Goal: Task Accomplishment & Management: Complete application form

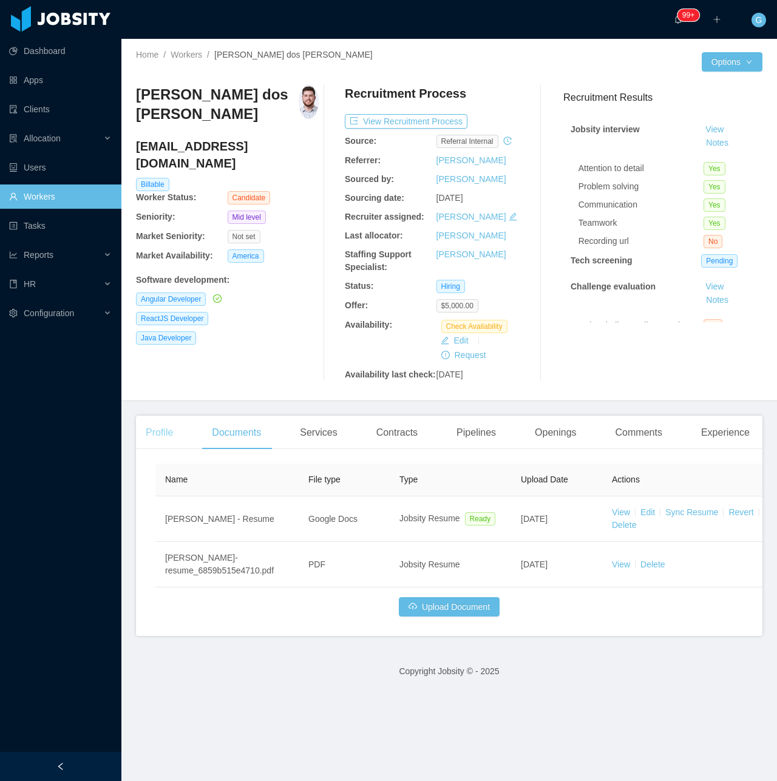
click at [160, 425] on div "Profile" at bounding box center [159, 433] width 47 height 34
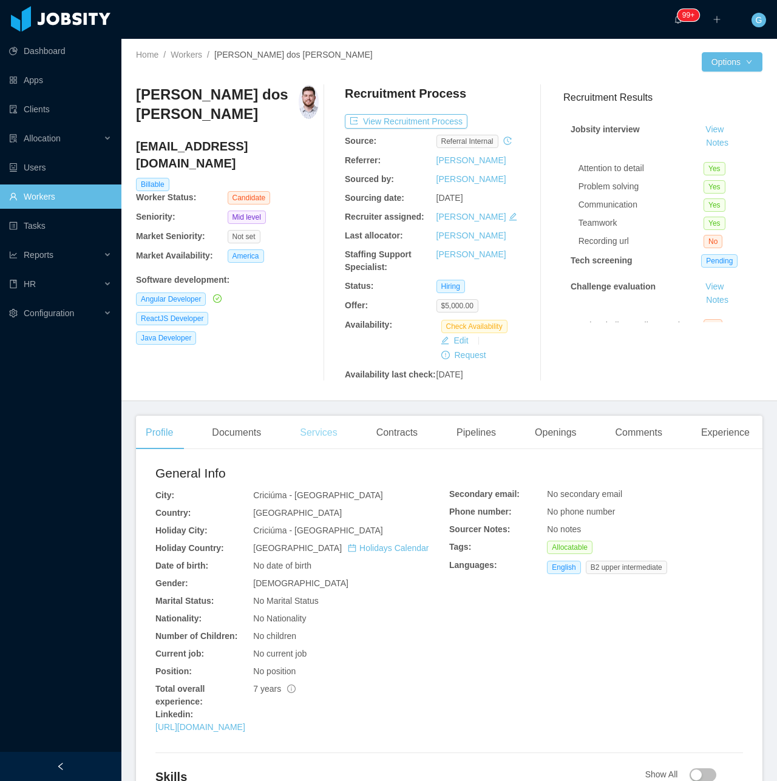
click at [310, 425] on div "Services" at bounding box center [318, 433] width 56 height 34
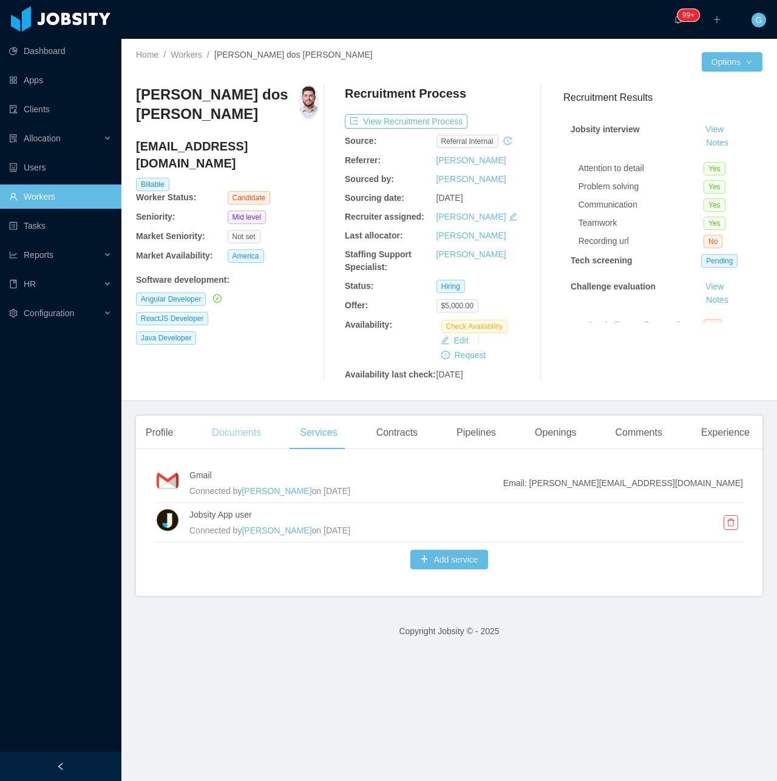
click at [234, 443] on div "Documents" at bounding box center [236, 433] width 69 height 34
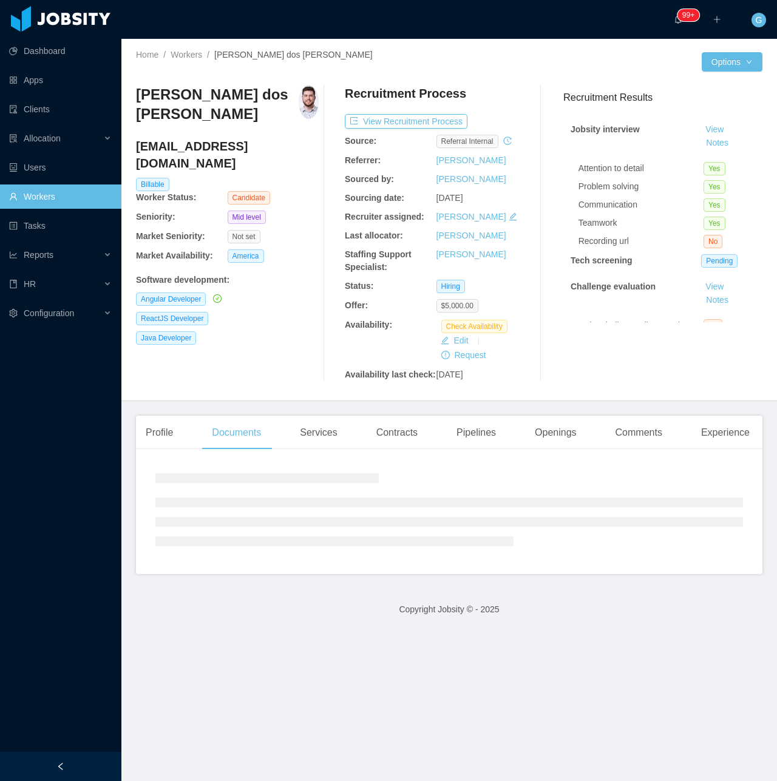
click at [273, 441] on div "Profile Documents Services Contracts Pipelines Openings Comments Experience" at bounding box center [447, 433] width 623 height 34
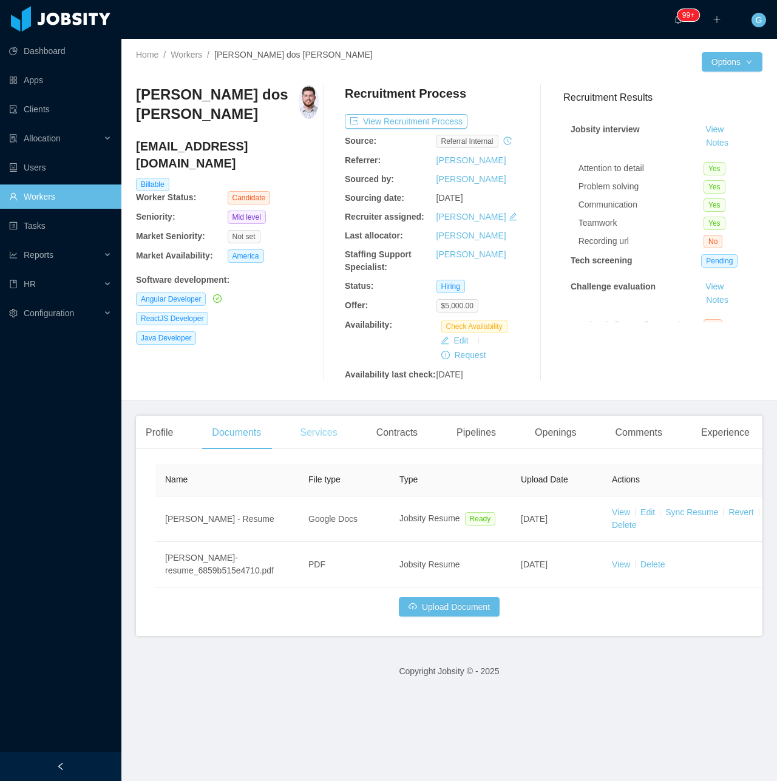
click at [292, 441] on div "Services" at bounding box center [318, 433] width 56 height 34
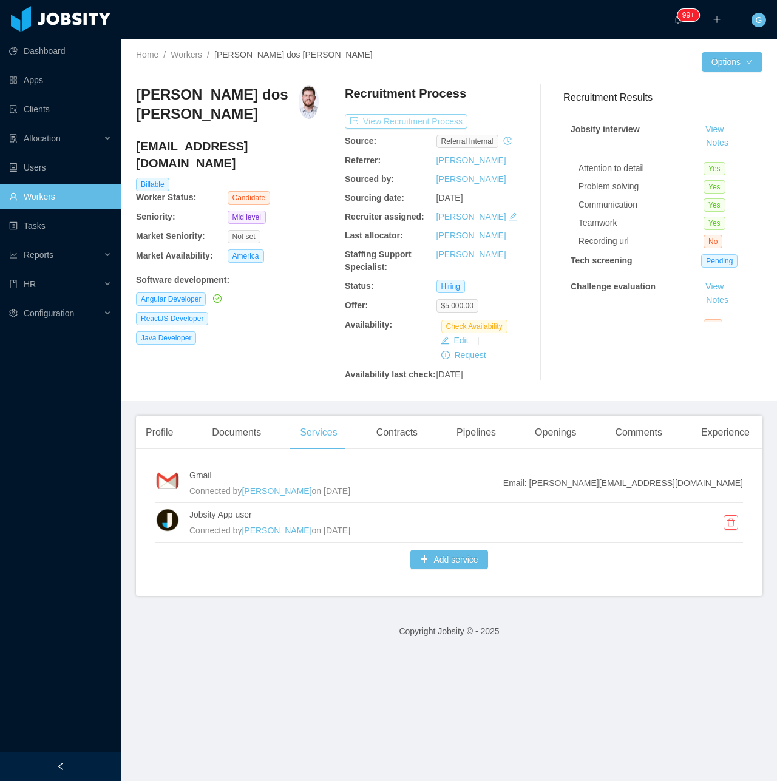
click at [413, 120] on button "View Recruitment Process" at bounding box center [406, 121] width 123 height 15
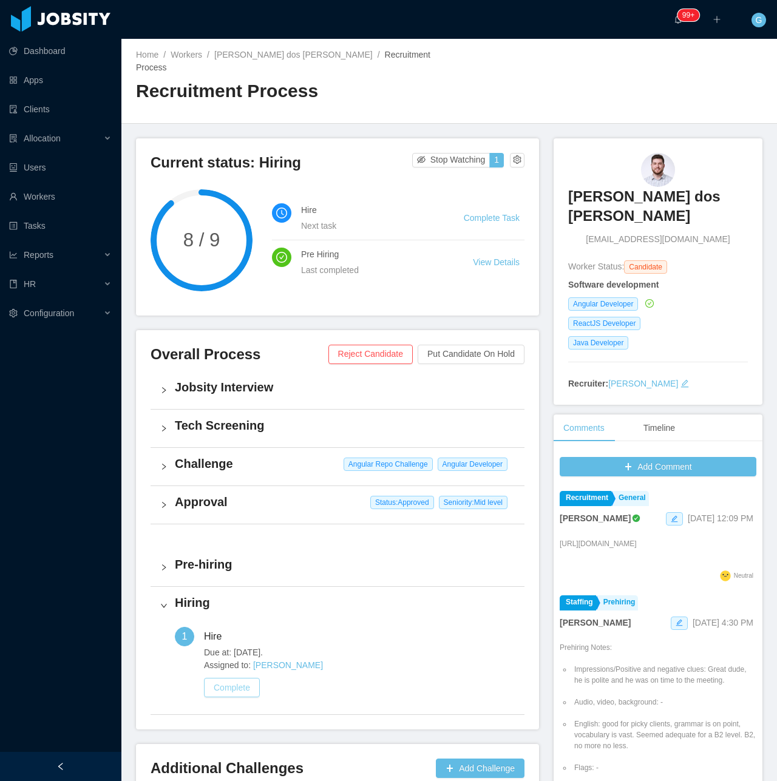
click at [237, 682] on button "Complete" at bounding box center [232, 687] width 56 height 19
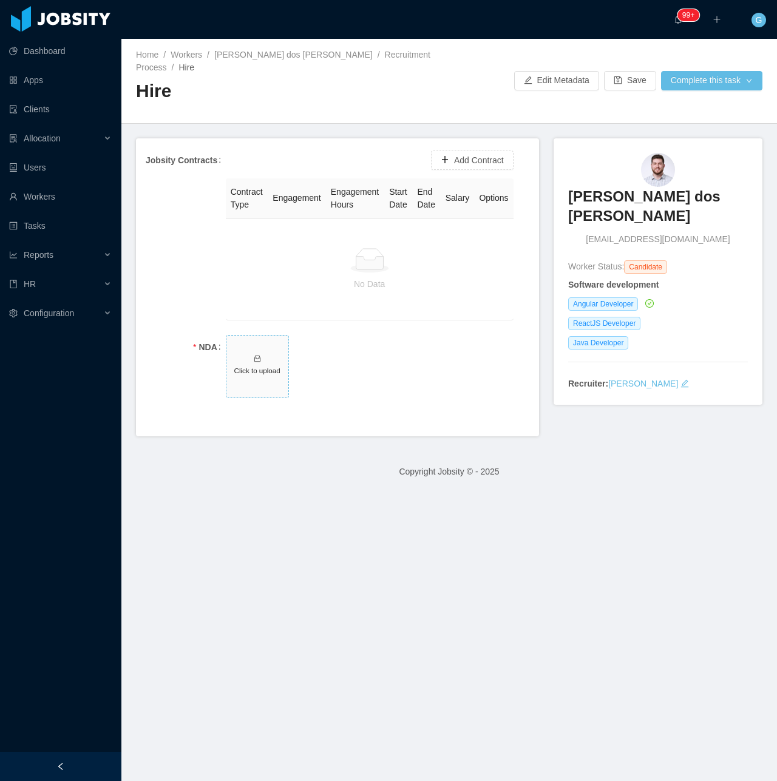
click at [268, 388] on span "Click to upload" at bounding box center [257, 367] width 62 height 62
click at [457, 171] on div "Add Contract" at bounding box center [472, 160] width 89 height 30
click at [456, 158] on button "Add Contract" at bounding box center [472, 160] width 83 height 19
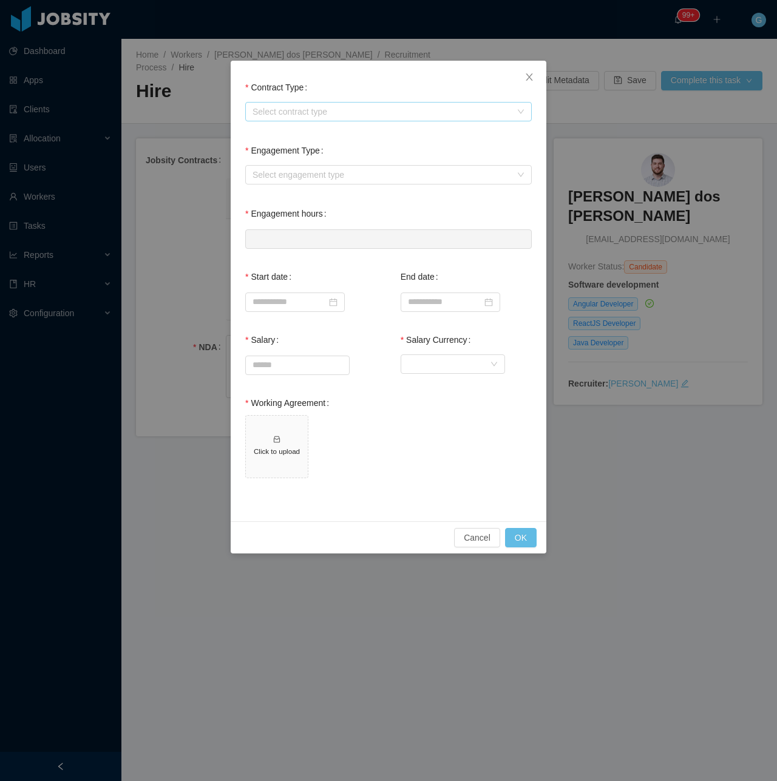
click at [365, 111] on div "Select contract type" at bounding box center [381, 112] width 259 height 12
click at [284, 182] on li "[GEOGRAPHIC_DATA]" at bounding box center [388, 174] width 286 height 19
click at [304, 166] on div "Select engagement type" at bounding box center [384, 175] width 264 height 18
click at [280, 192] on div "Engagement Type Select engagement type" at bounding box center [388, 169] width 293 height 63
click at [280, 171] on div "Select engagement type" at bounding box center [381, 175] width 259 height 12
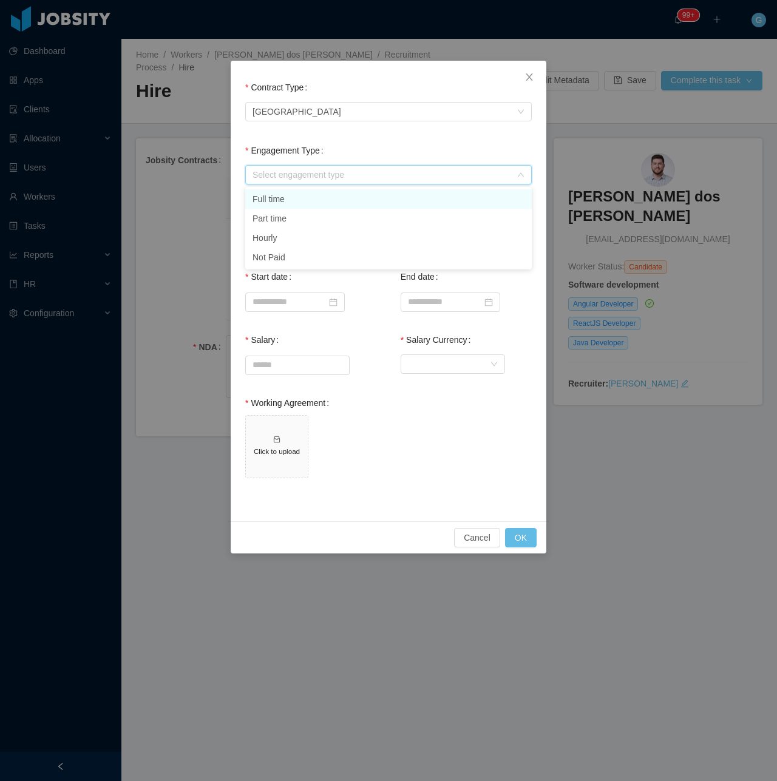
click at [283, 206] on li "Full time" at bounding box center [388, 198] width 286 height 19
type input "*"
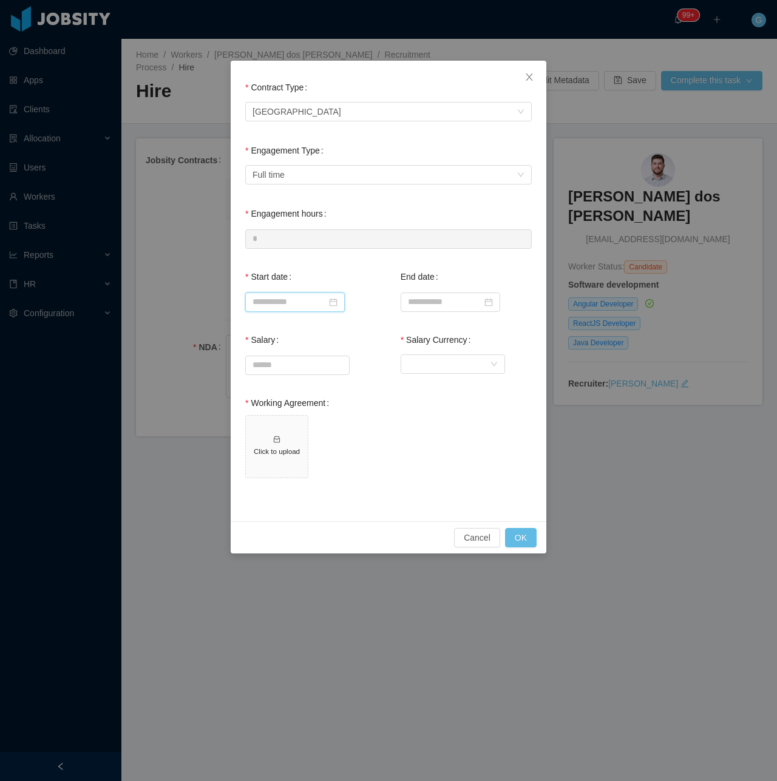
click at [301, 294] on input at bounding box center [295, 302] width 100 height 19
click at [372, 402] on div "17" at bounding box center [374, 403] width 15 height 15
type input "**********"
click at [291, 369] on input "Salary" at bounding box center [297, 365] width 103 height 18
type input "*******"
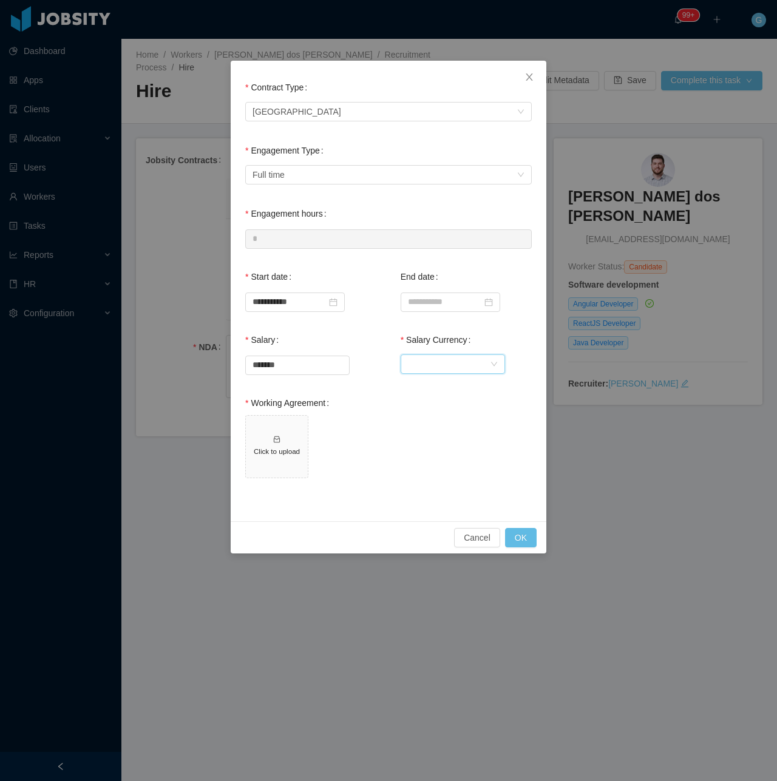
click at [427, 361] on div "Currency" at bounding box center [449, 364] width 82 height 18
click at [449, 397] on li "United States Dollar" at bounding box center [452, 388] width 104 height 19
click at [280, 448] on h5 "Click to upload" at bounding box center [277, 451] width 52 height 10
click at [526, 541] on button "OK" at bounding box center [521, 537] width 32 height 19
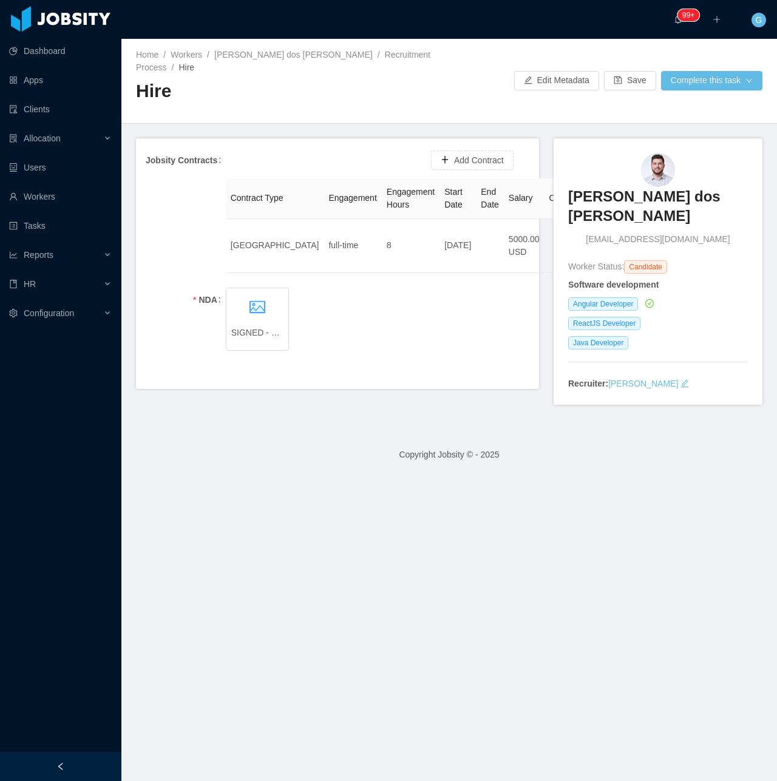
click at [718, 92] on div "Home / Workers / Luiz Henrique Naspolini dos Santos / Recruitment Process / Hir…" at bounding box center [449, 81] width 656 height 85
click at [707, 71] on button "Complete this task" at bounding box center [711, 80] width 101 height 19
click at [676, 132] on button "Save and continue" at bounding box center [703, 132] width 103 height 19
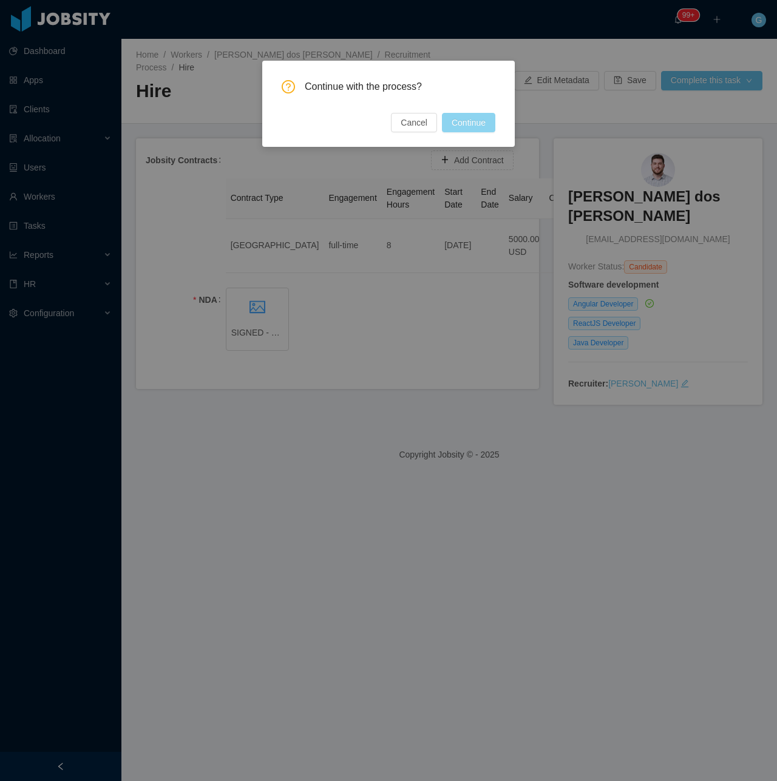
click at [470, 122] on button "Continue" at bounding box center [468, 122] width 53 height 19
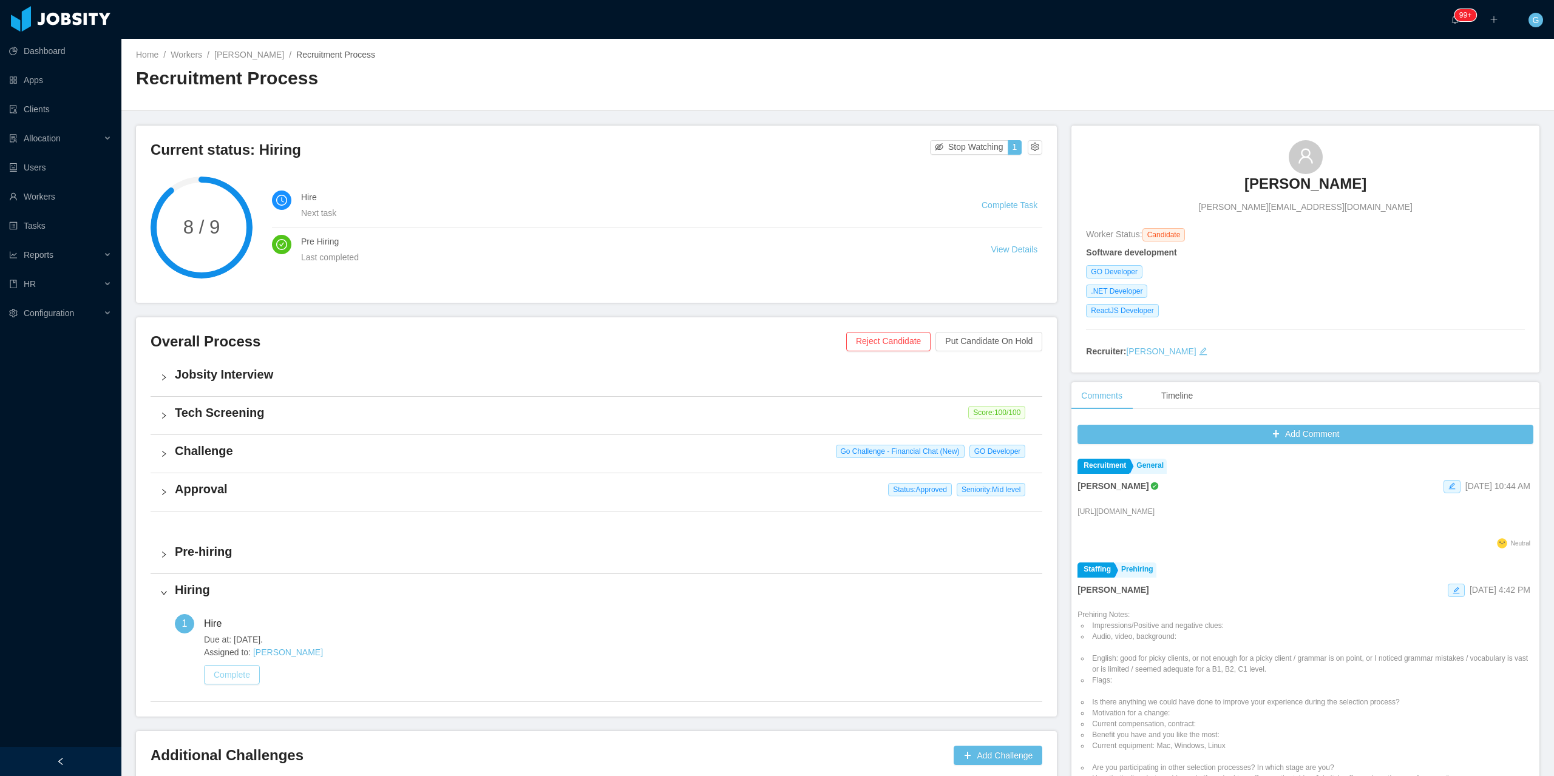
click at [232, 668] on button "Complete" at bounding box center [232, 674] width 56 height 19
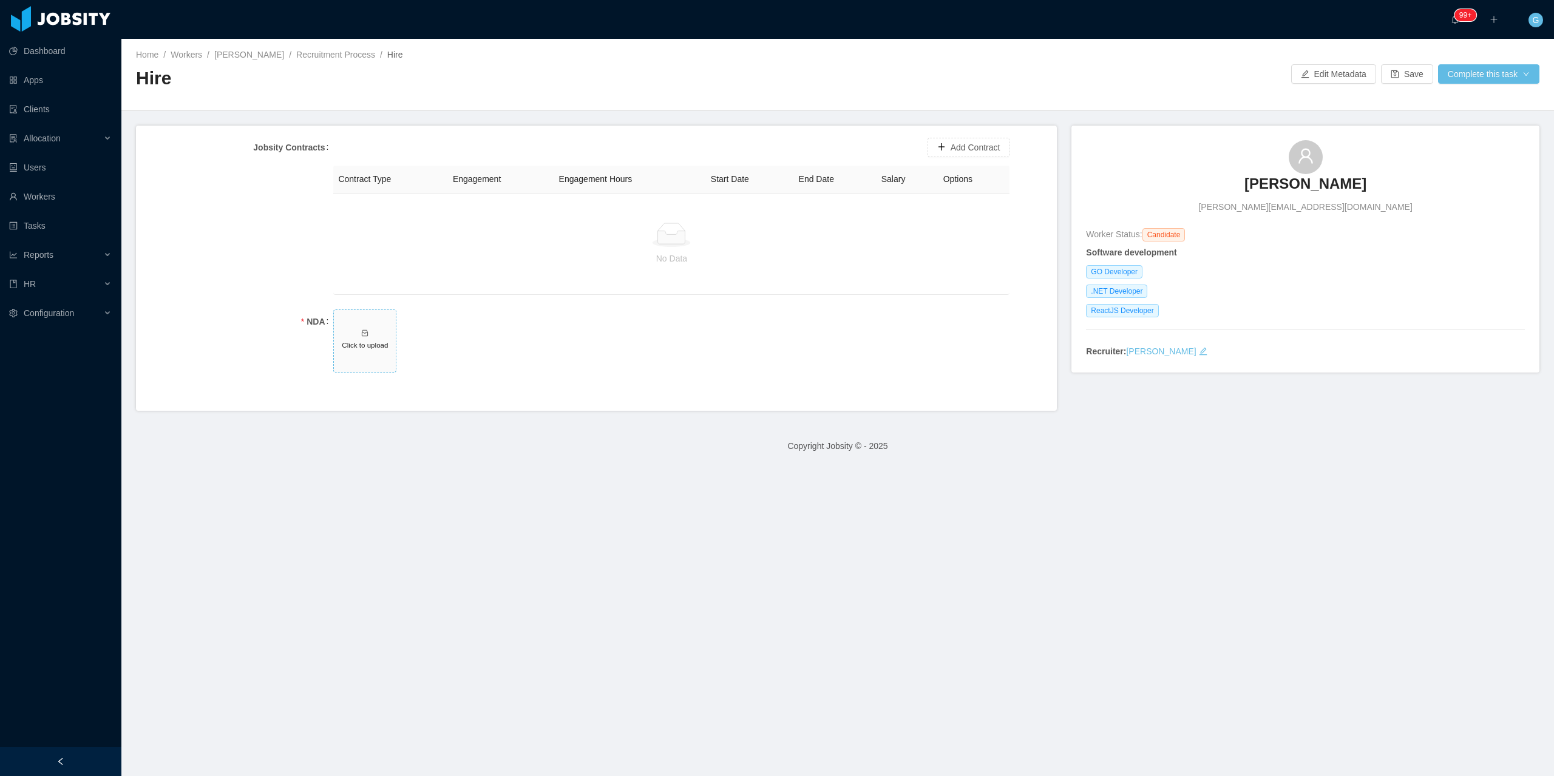
click at [371, 351] on span "Click to upload" at bounding box center [365, 341] width 62 height 62
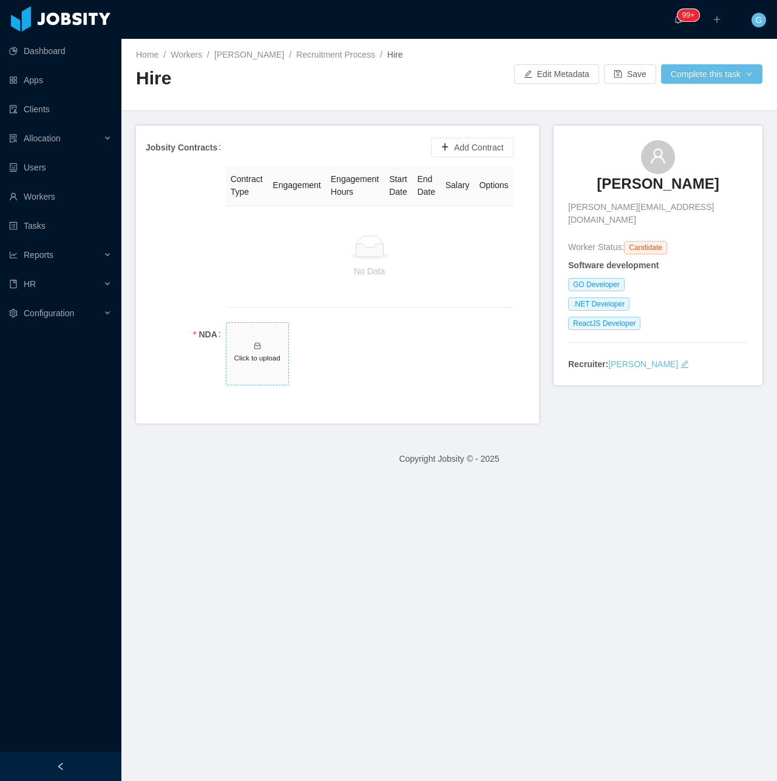
click at [258, 385] on span "Click to upload" at bounding box center [257, 354] width 62 height 62
click at [473, 141] on button "Add Contract" at bounding box center [472, 147] width 83 height 19
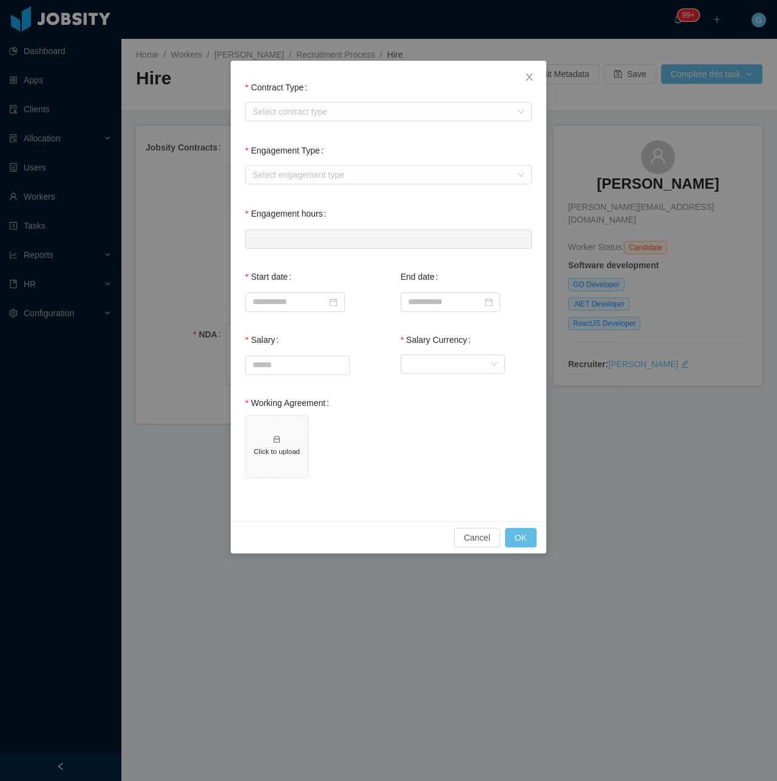
click at [628, 181] on div "Contract Type Select contract type Engagement Type Select engagement type Engag…" at bounding box center [388, 390] width 777 height 781
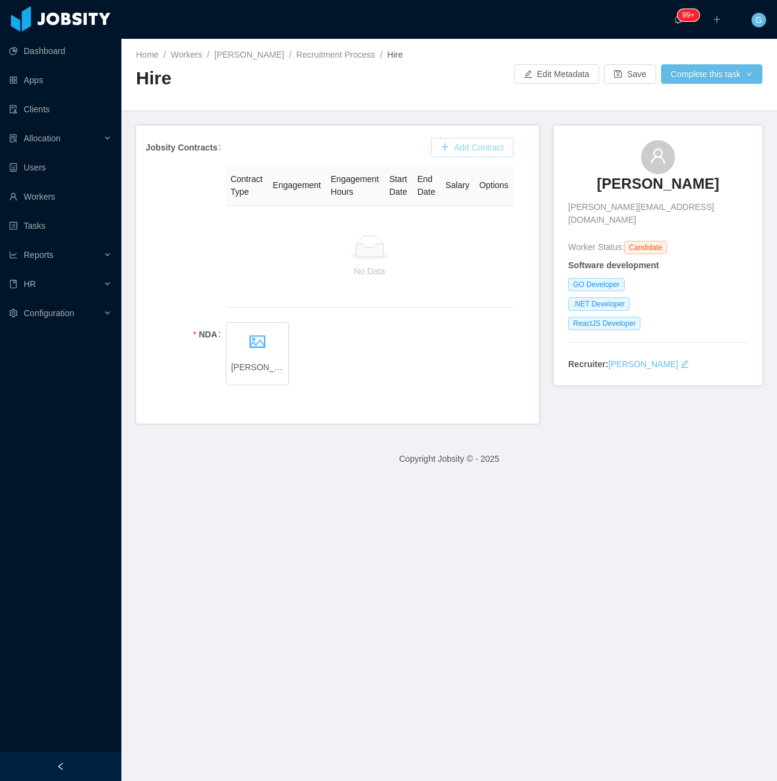
click at [475, 141] on button "Add Contract" at bounding box center [472, 147] width 83 height 19
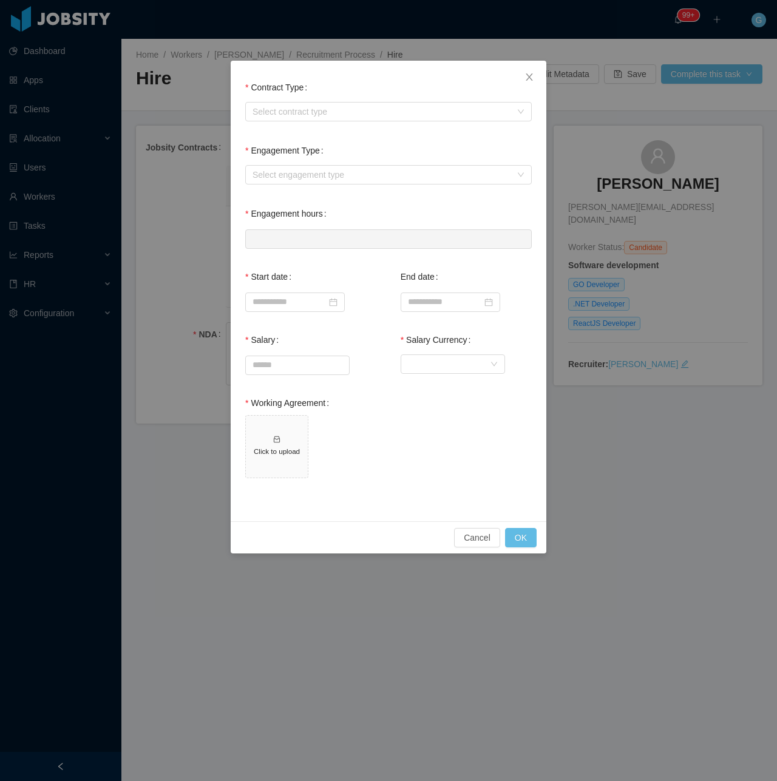
click at [330, 124] on form "Contract Type Select contract type Engagement Type Select engagement type Engag…" at bounding box center [388, 283] width 286 height 417
click at [313, 109] on div "Select contract type" at bounding box center [381, 112] width 259 height 12
click at [273, 172] on li "[GEOGRAPHIC_DATA]" at bounding box center [388, 174] width 286 height 19
click at [299, 171] on div "Select engagement type" at bounding box center [381, 175] width 259 height 12
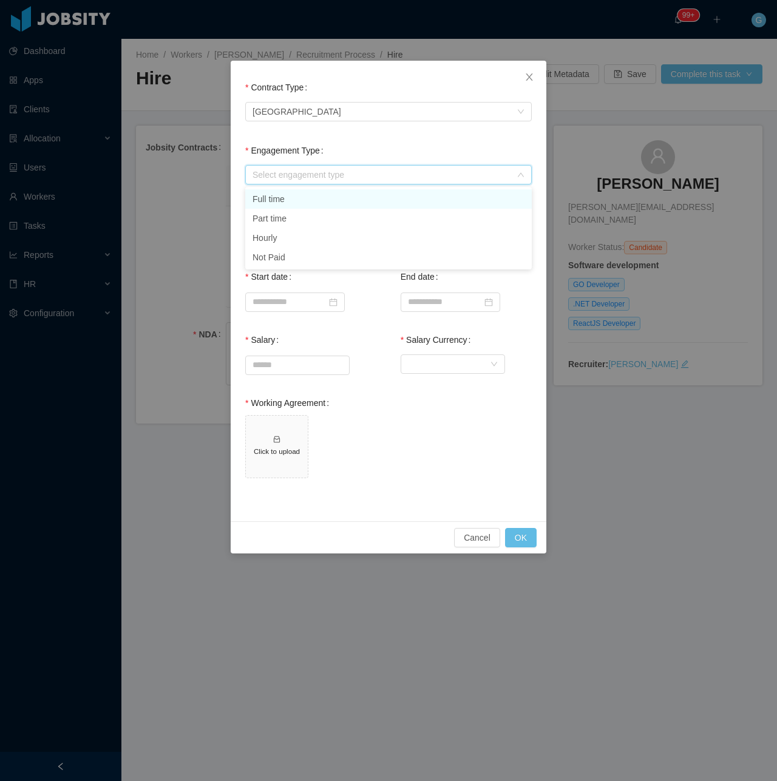
click at [305, 197] on li "Full time" at bounding box center [388, 198] width 286 height 19
type input "*"
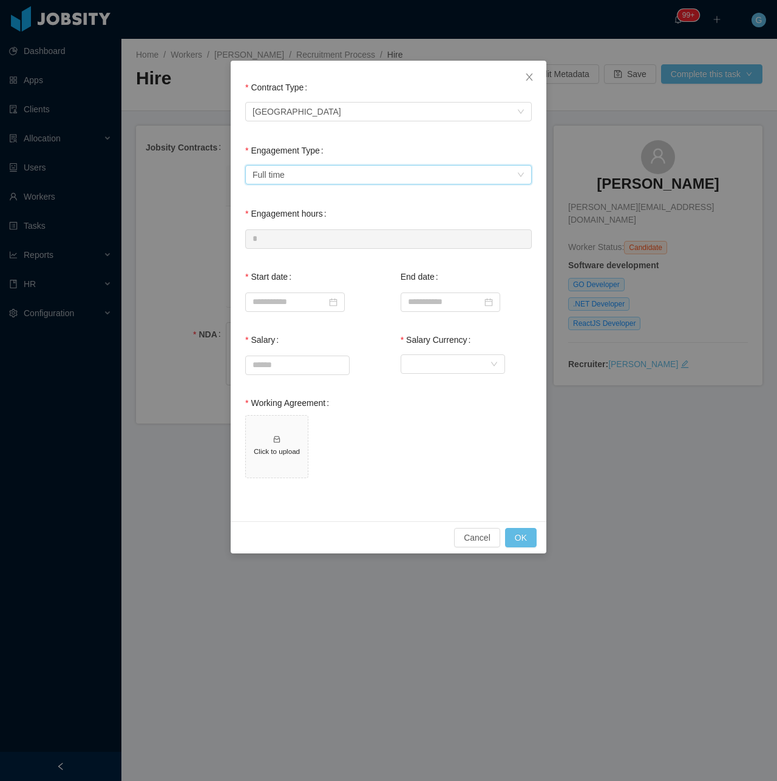
click at [301, 136] on form "Contract Type Select contract type USA Engagement Type Select engagement type F…" at bounding box center [388, 283] width 286 height 417
click at [275, 299] on input at bounding box center [295, 302] width 100 height 19
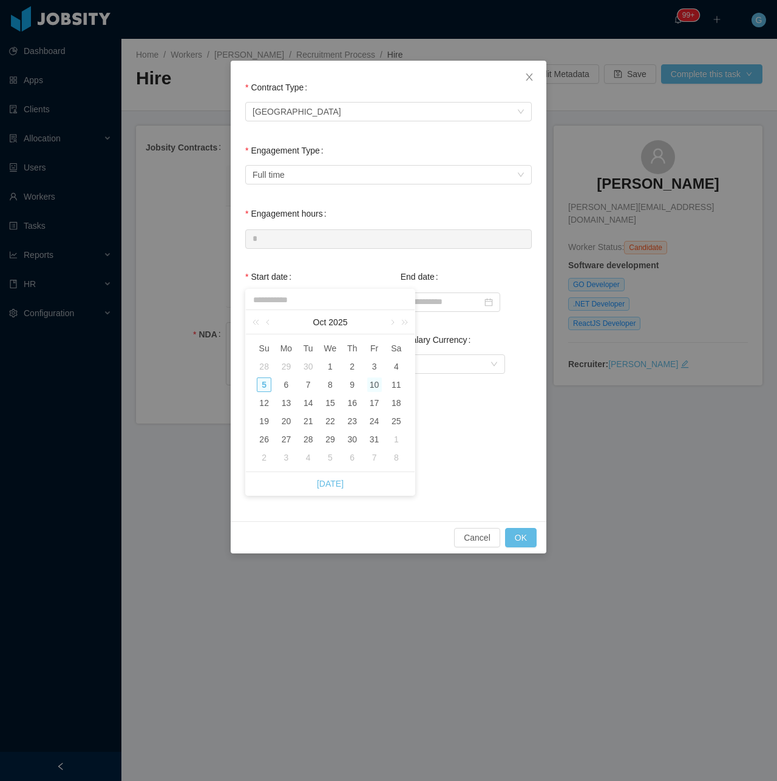
click at [374, 387] on div "10" at bounding box center [374, 385] width 15 height 15
type input "**********"
click at [266, 366] on input "Salary" at bounding box center [297, 365] width 103 height 18
type input "*******"
click at [452, 378] on div "Salary Currency Currency" at bounding box center [466, 359] width 131 height 63
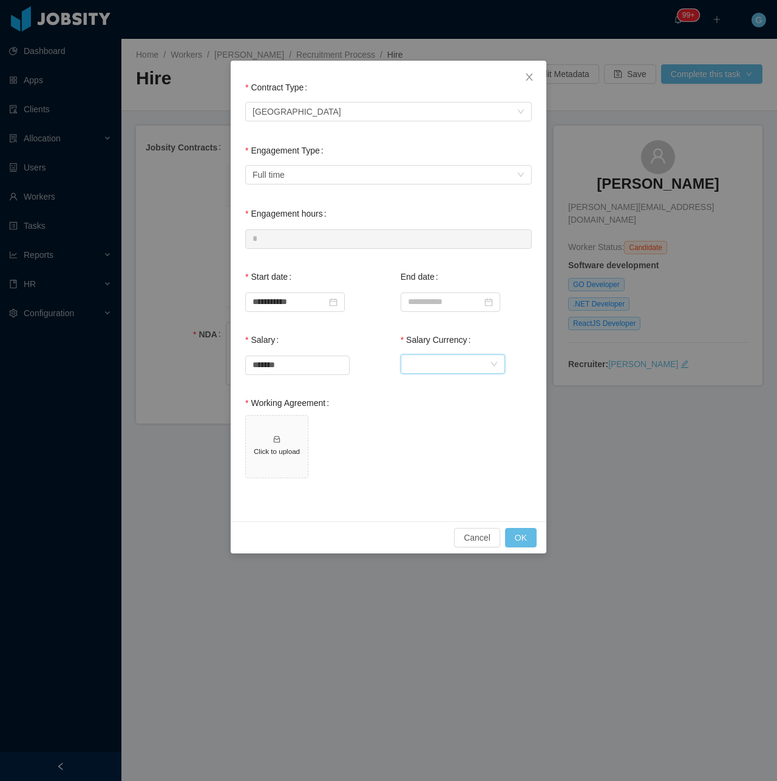
click at [455, 368] on div "Currency" at bounding box center [449, 364] width 82 height 18
click at [415, 388] on li "United States Dollar" at bounding box center [452, 388] width 104 height 19
click at [289, 451] on h5 "Click to upload" at bounding box center [277, 451] width 52 height 10
click at [516, 534] on button "OK" at bounding box center [521, 537] width 32 height 19
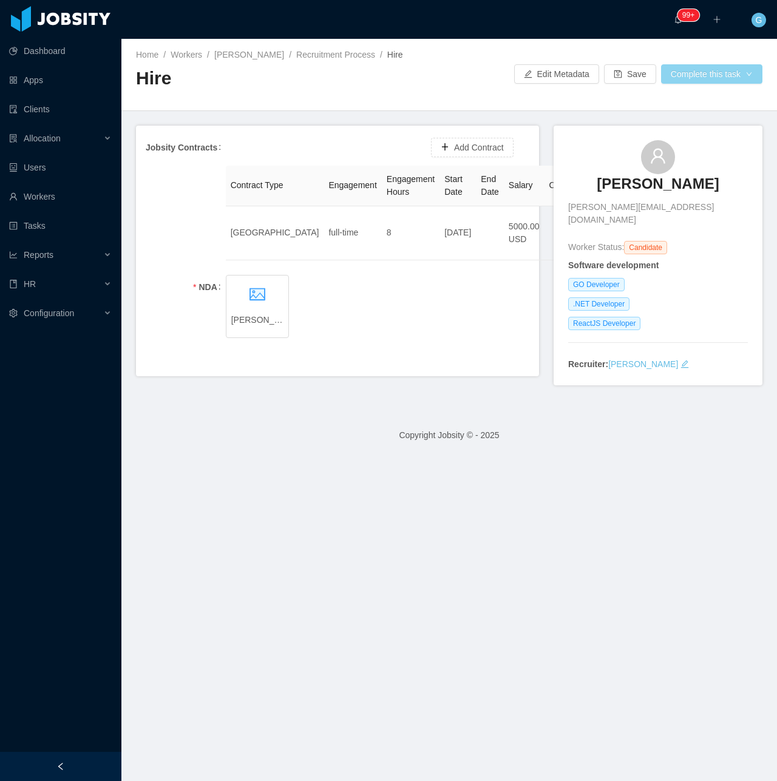
click at [704, 75] on button "Complete this task" at bounding box center [711, 73] width 101 height 19
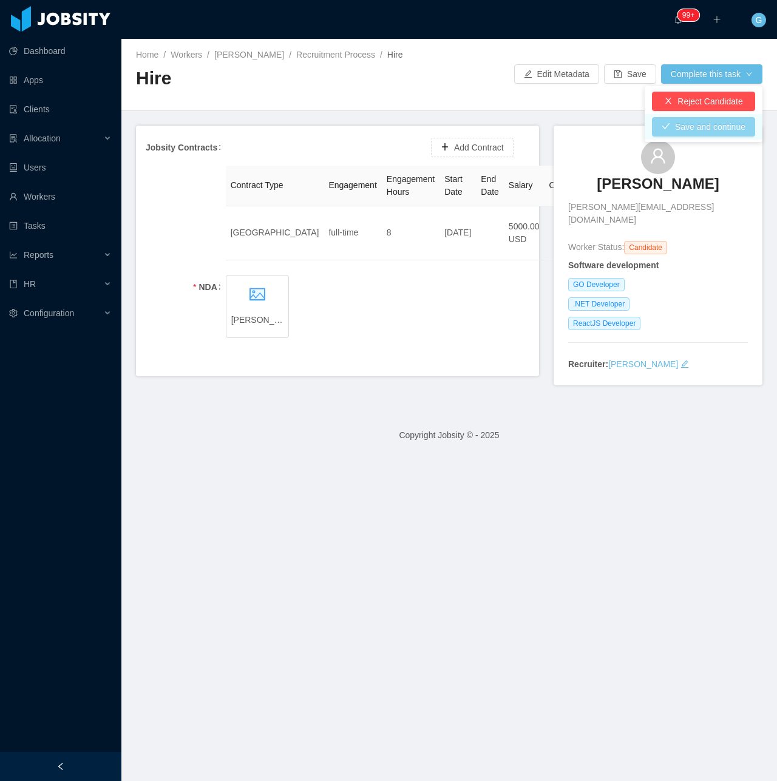
click at [686, 118] on button "Save and continue" at bounding box center [703, 126] width 103 height 19
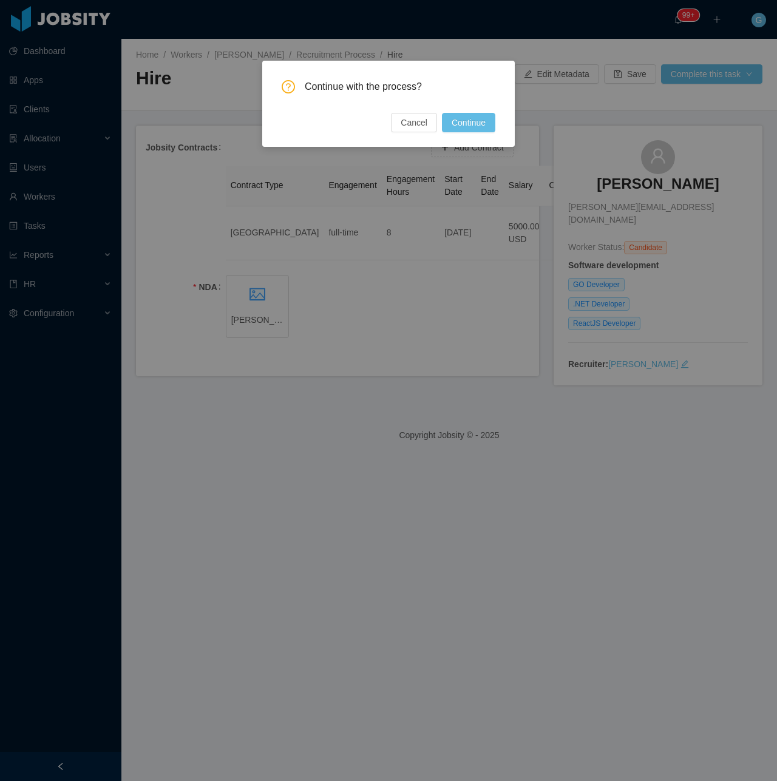
click at [465, 120] on button "Continue" at bounding box center [468, 122] width 53 height 19
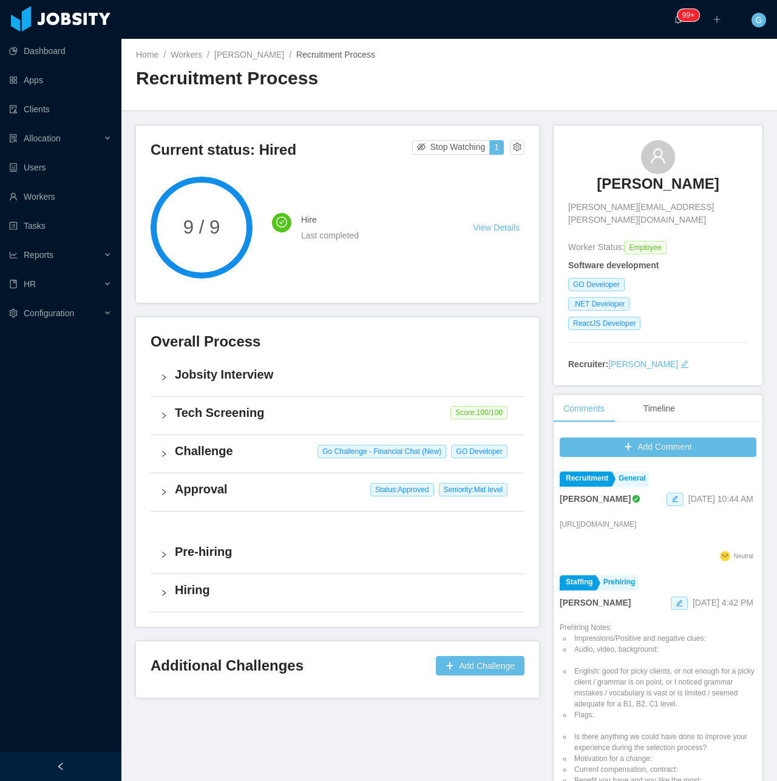
click at [657, 181] on h3 "[PERSON_NAME]" at bounding box center [658, 183] width 122 height 19
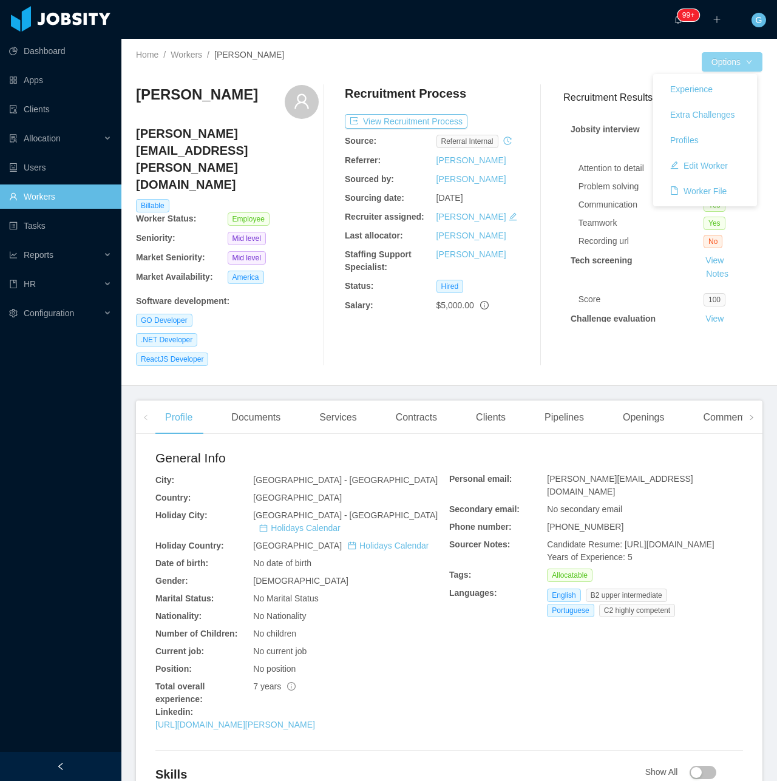
click at [708, 55] on button "Options" at bounding box center [732, 61] width 61 height 19
click at [696, 164] on button "Edit Worker" at bounding box center [698, 165] width 77 height 19
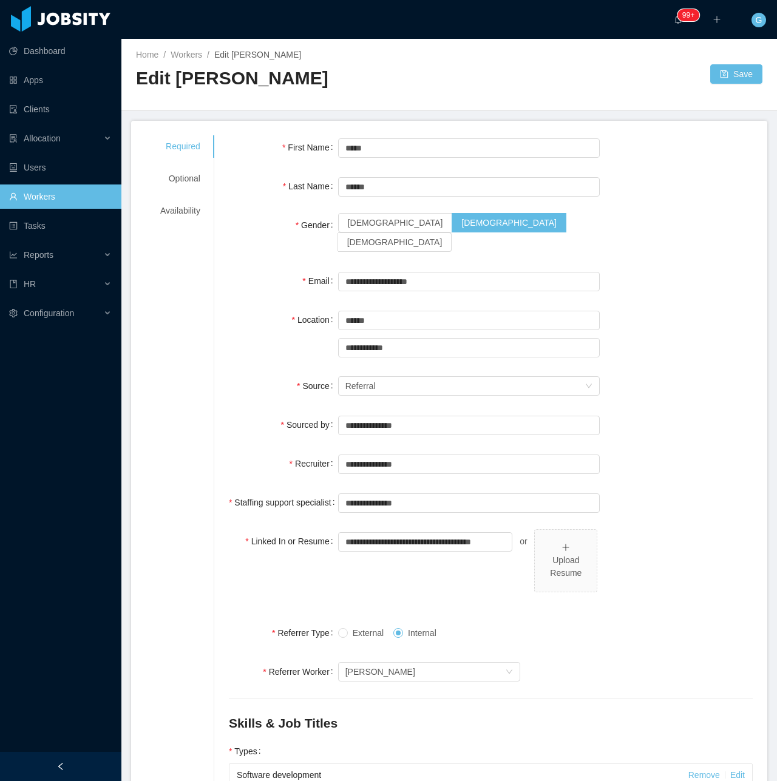
click at [191, 191] on div "Required Optional Availability" at bounding box center [180, 178] width 69 height 87
click at [180, 164] on div "Required Optional Availability" at bounding box center [180, 178] width 69 height 87
click at [178, 181] on div "Optional" at bounding box center [180, 179] width 69 height 22
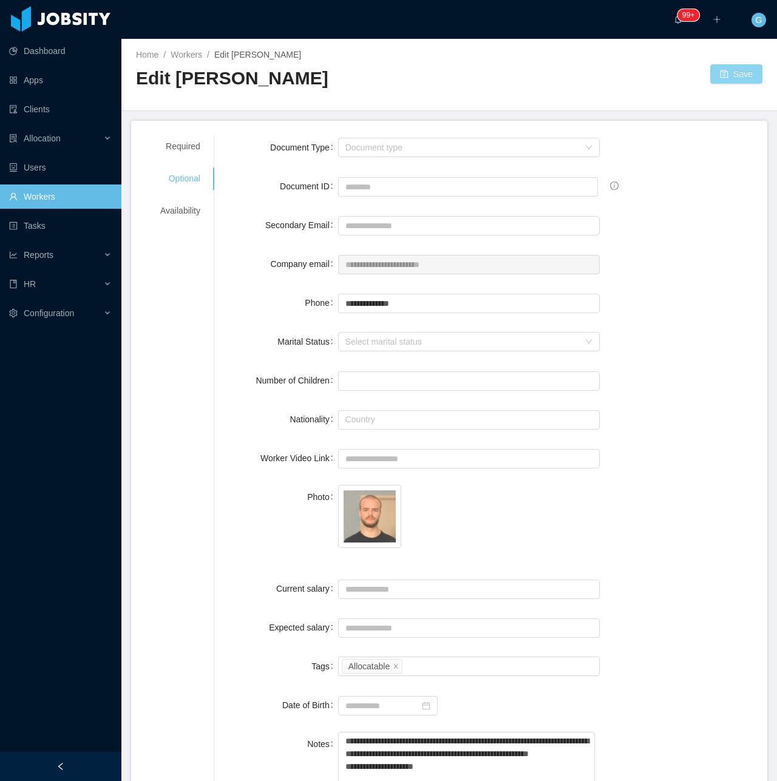
click at [711, 83] on button "Save" at bounding box center [736, 73] width 52 height 19
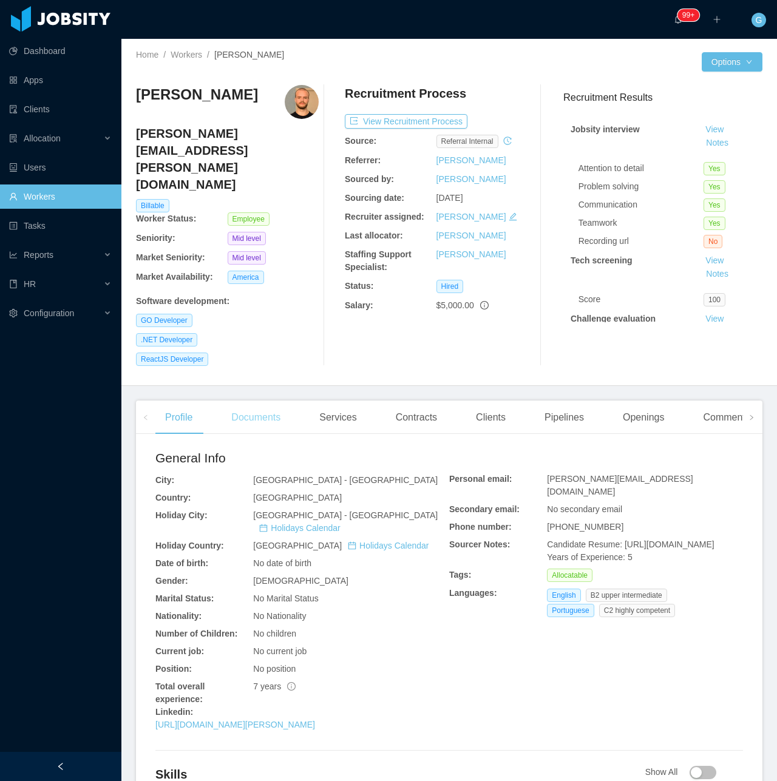
click at [260, 401] on div "Documents" at bounding box center [256, 418] width 69 height 34
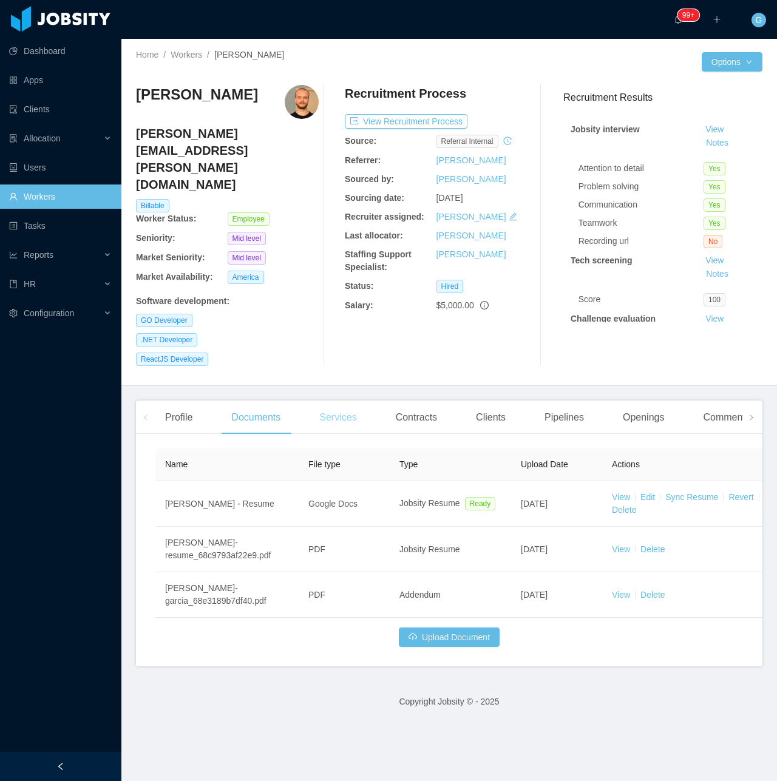
click at [356, 401] on div "Services" at bounding box center [338, 418] width 56 height 34
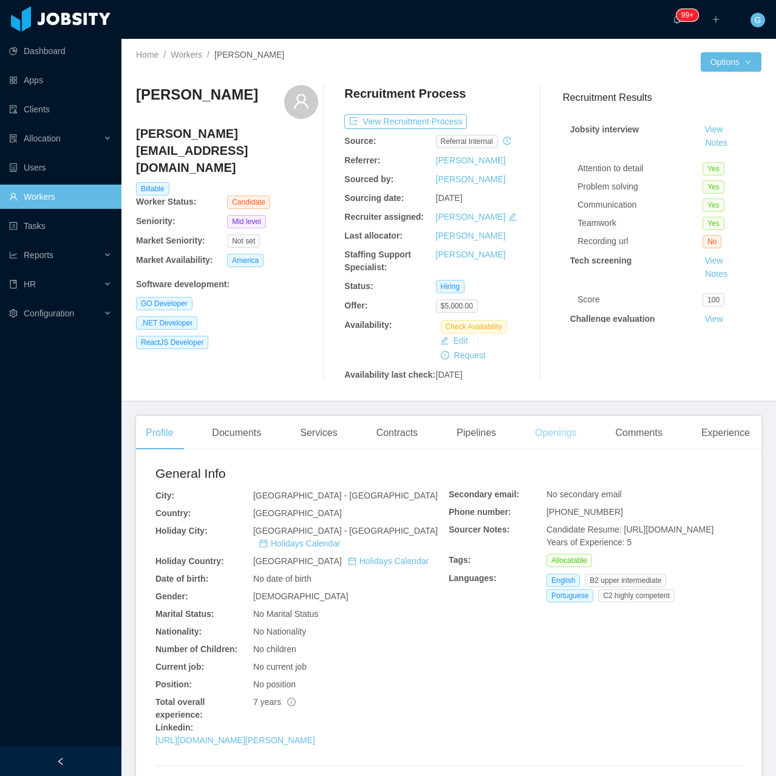
click at [575, 441] on div "Openings" at bounding box center [555, 433] width 61 height 34
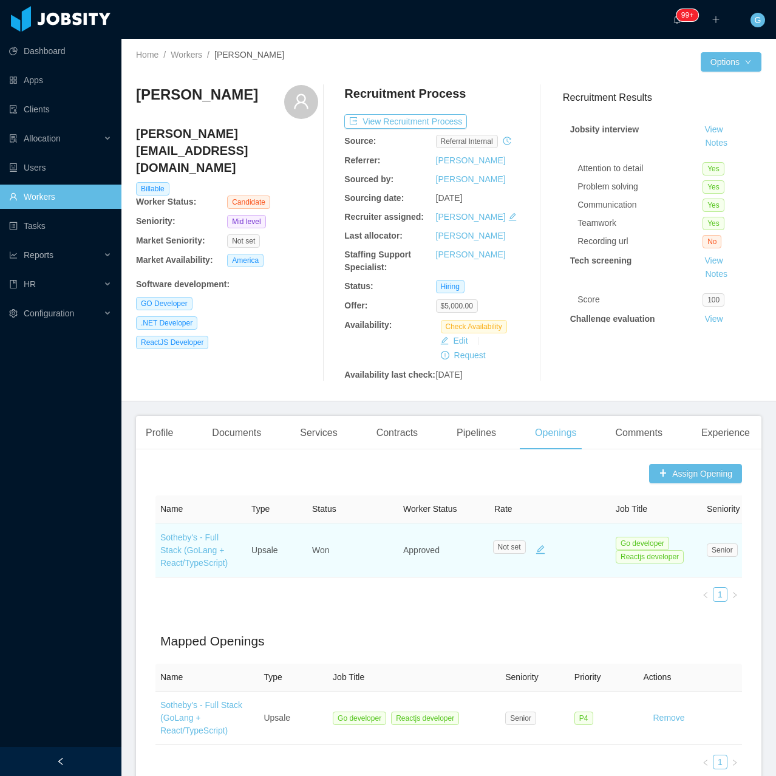
click at [177, 573] on td "Sotheby's - Full Stack (GoLang + React/TypeScript)" at bounding box center [200, 550] width 91 height 54
click at [169, 560] on link "Sotheby's - Full Stack (GoLang + React/TypeScript)" at bounding box center [193, 549] width 67 height 35
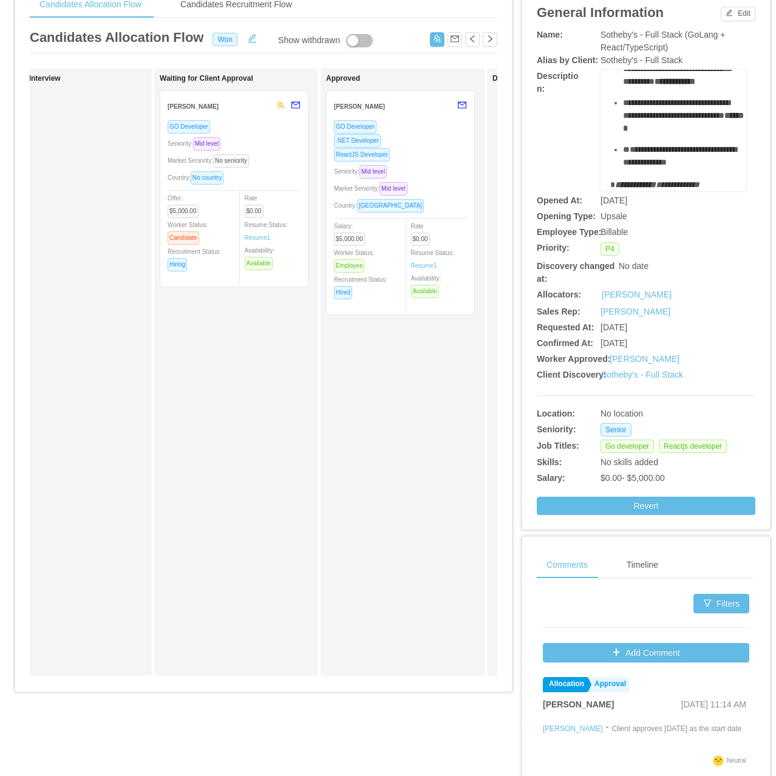
scroll to position [2, 0]
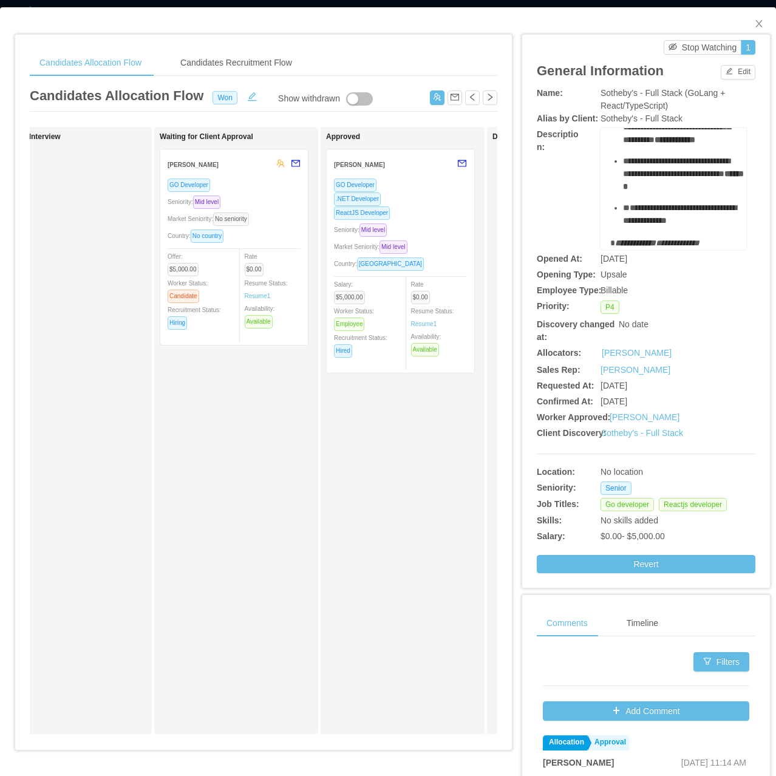
click at [421, 239] on div "GO Developer .NET Developer ReactJS Developer Seniority: Mid level Market Senio…" at bounding box center [400, 272] width 133 height 188
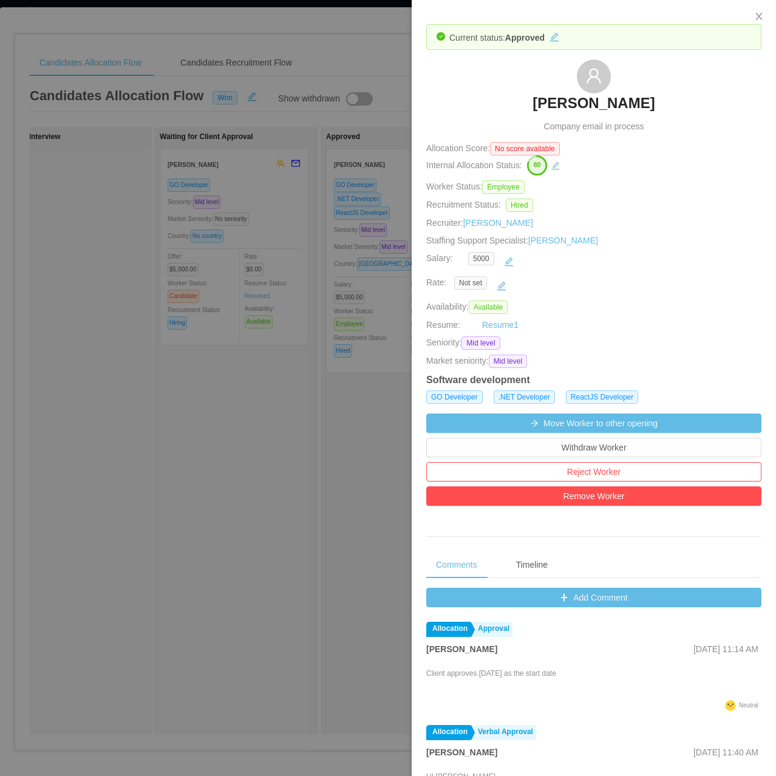
click at [366, 283] on div at bounding box center [388, 388] width 776 height 776
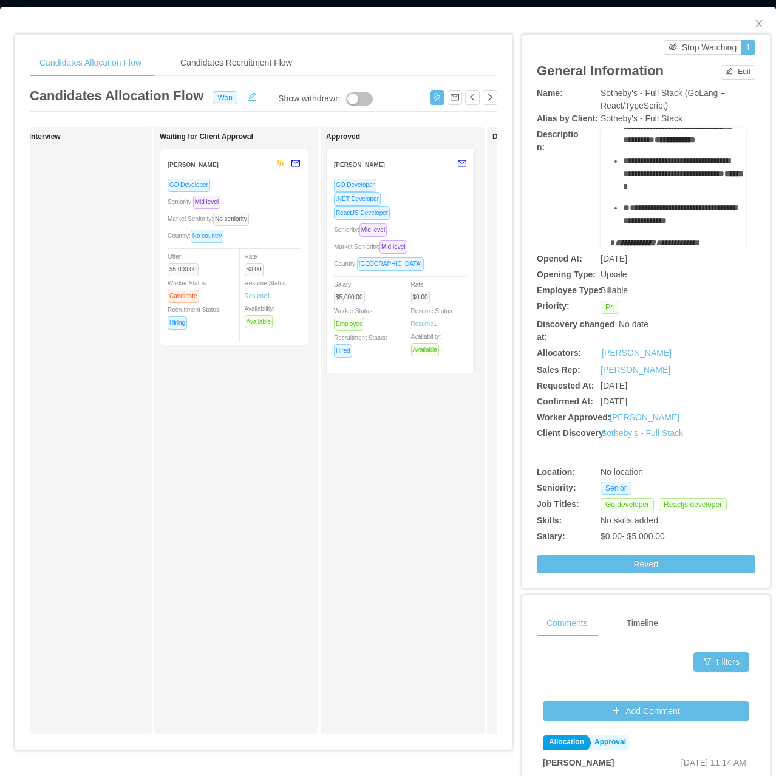
click at [417, 248] on div "Market Seniority: Mid level" at bounding box center [400, 247] width 133 height 14
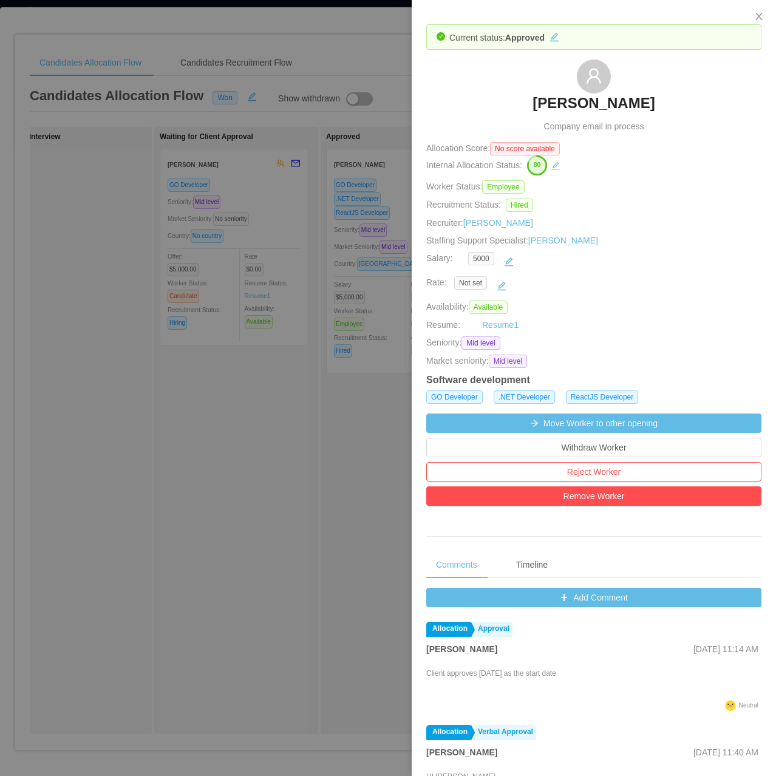
click at [331, 489] on div at bounding box center [388, 388] width 776 height 776
